Goal: Information Seeking & Learning: Learn about a topic

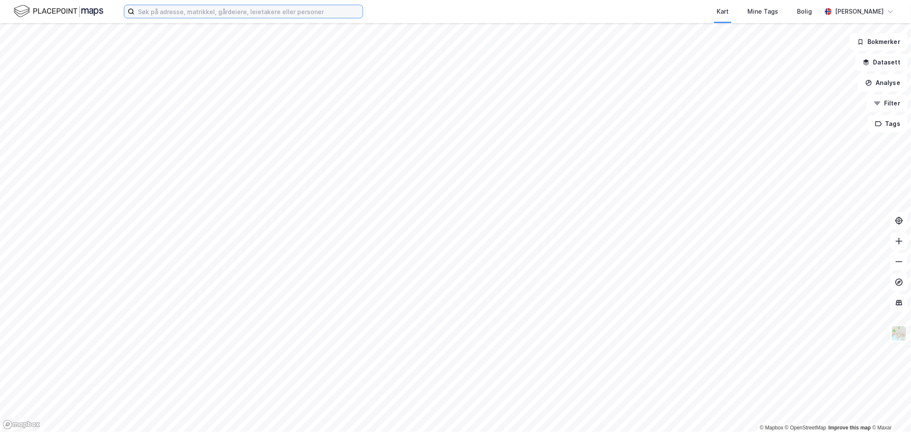
click at [288, 15] on input at bounding box center [249, 11] width 228 height 13
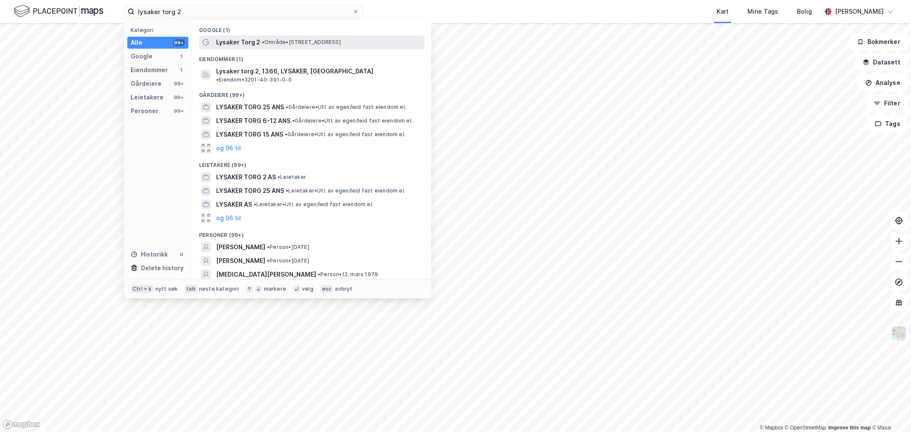
click at [295, 44] on span "• Område • [STREET_ADDRESS]" at bounding box center [301, 42] width 79 height 7
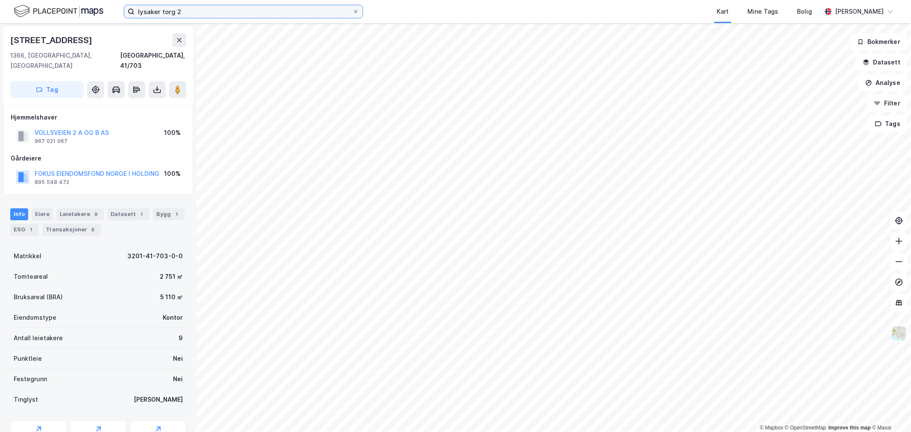
click at [188, 15] on input "lysaker torg 2" at bounding box center [244, 11] width 218 height 13
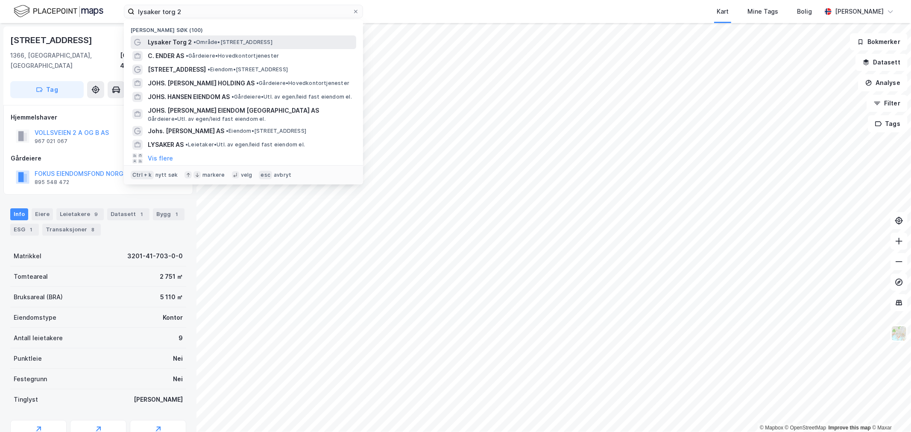
click at [188, 41] on span "Lysaker Torg 2" at bounding box center [170, 42] width 44 height 10
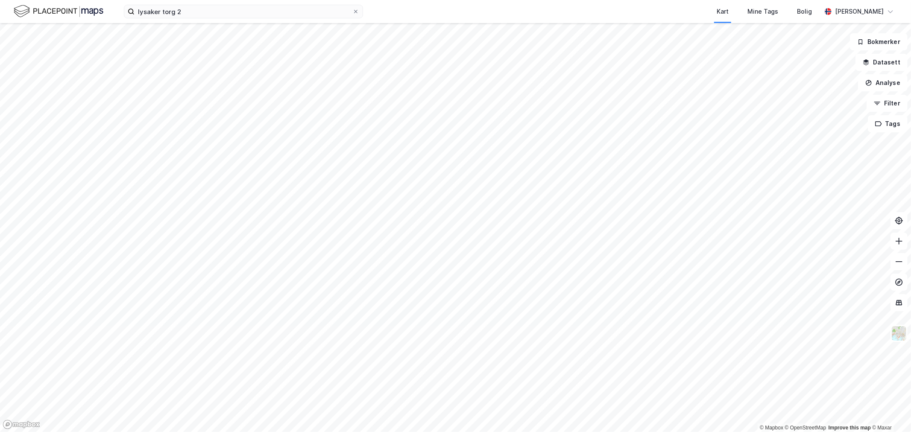
click at [198, 19] on div "lysaker torg 2 Kart Mine Tags Bolig [PERSON_NAME]" at bounding box center [455, 11] width 911 height 23
click at [197, 12] on input "lysaker torg 2" at bounding box center [244, 11] width 218 height 13
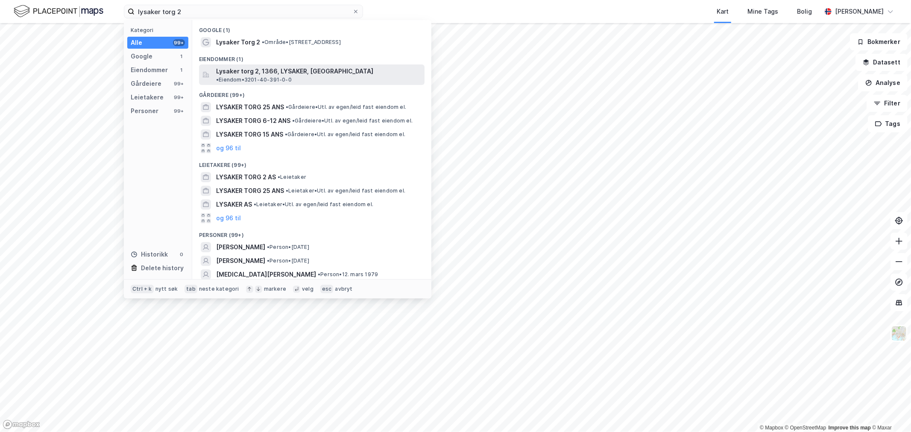
click at [228, 68] on span "Lysaker torg 2, 1366, LYSAKER, [GEOGRAPHIC_DATA]" at bounding box center [294, 71] width 157 height 10
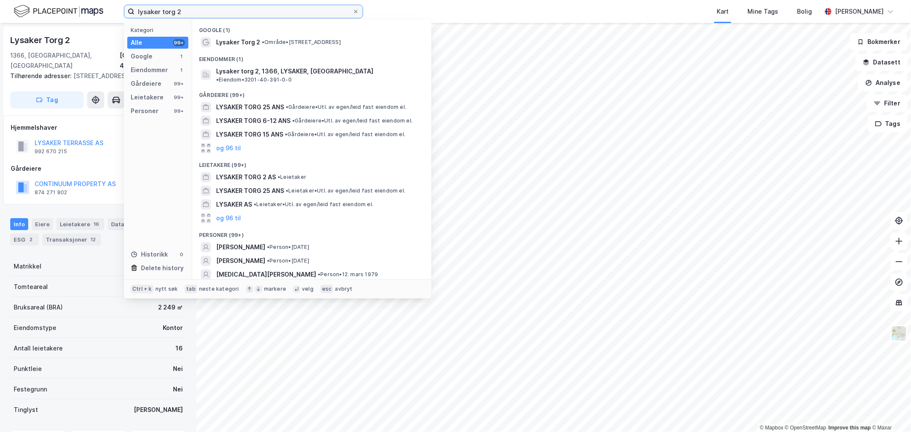
drag, startPoint x: 213, startPoint y: 12, endPoint x: 76, endPoint y: 13, distance: 137.2
click at [77, 14] on div "lysaker torg 2 Kategori Alle 99+ Google 1 Eiendommer 1 Gårdeiere 99+ Leietakere…" at bounding box center [455, 11] width 911 height 23
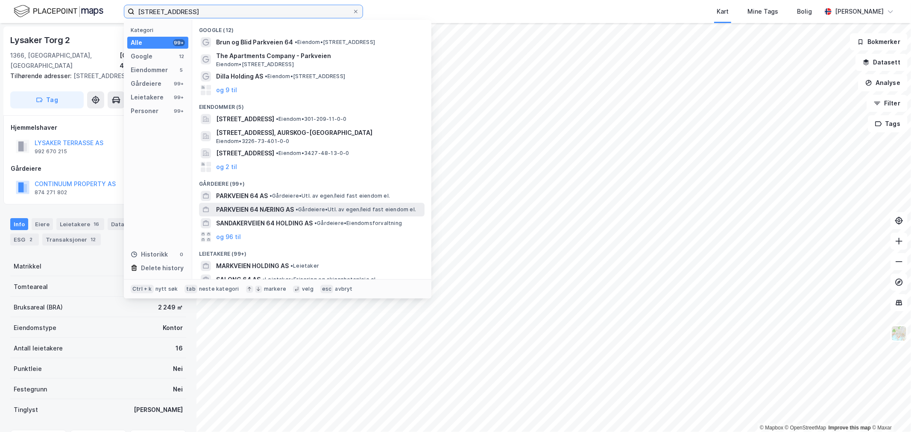
type input "[STREET_ADDRESS]"
click at [256, 206] on span "PARKVEIEN 64 NÆRING AS" at bounding box center [255, 210] width 78 height 10
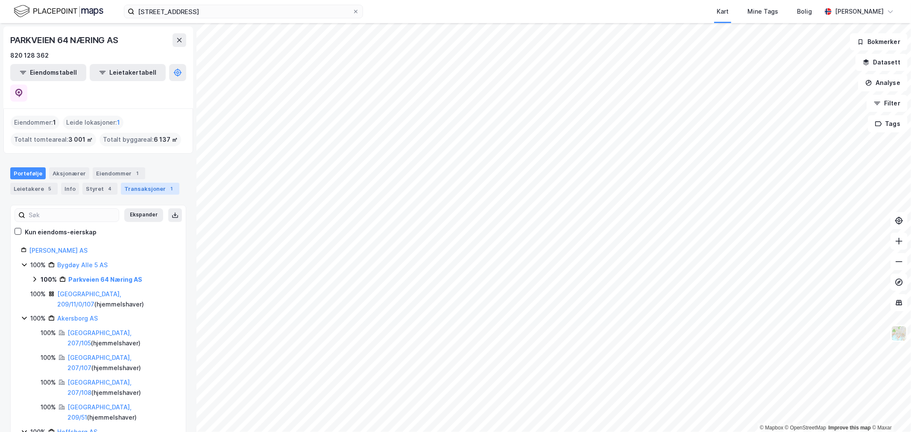
click at [131, 183] on div "Transaksjoner 1" at bounding box center [150, 189] width 59 height 12
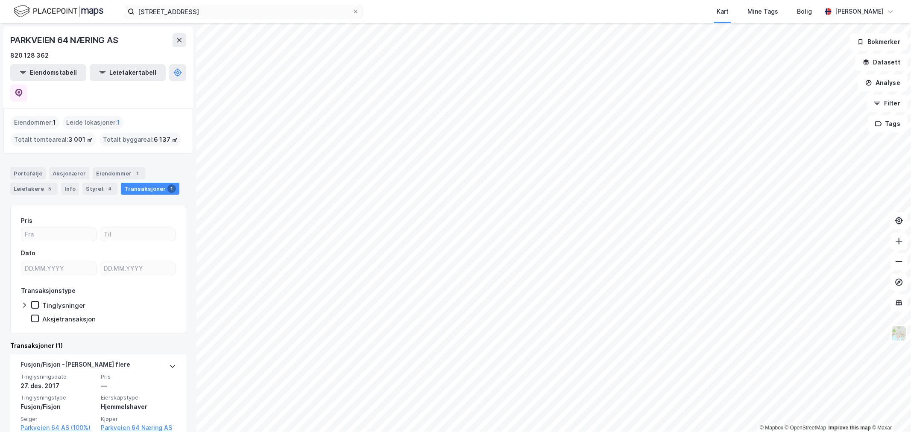
scroll to position [6, 0]
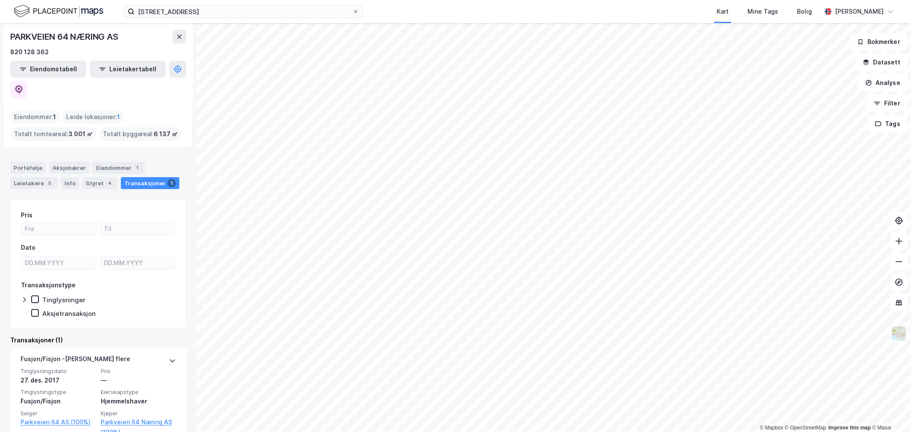
click at [71, 36] on div "PARKVEIEN 64 NÆRING AS" at bounding box center [65, 37] width 110 height 14
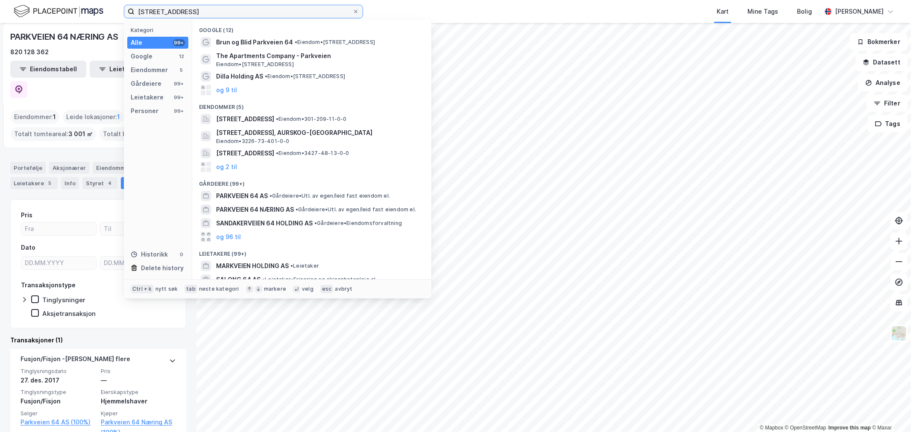
drag, startPoint x: 218, startPoint y: 17, endPoint x: 58, endPoint y: 19, distance: 160.3
click at [58, 19] on div "[STREET_ADDRESS] holding Kategori Alle 99+ Google 12 Eiendommer 5 Gårdeiere 99+…" at bounding box center [455, 11] width 911 height 23
